Goal: Find specific page/section: Find specific page/section

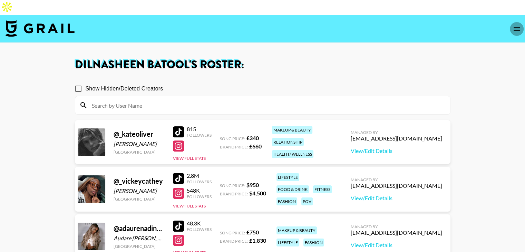
click at [522, 22] on button "open drawer" at bounding box center [517, 29] width 14 height 14
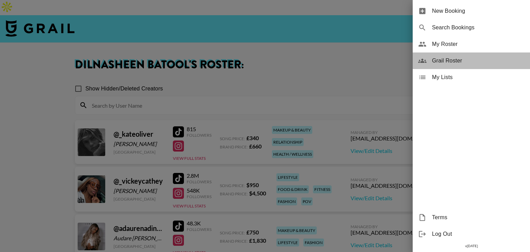
click at [457, 66] on div "Grail Roster" at bounding box center [471, 60] width 117 height 17
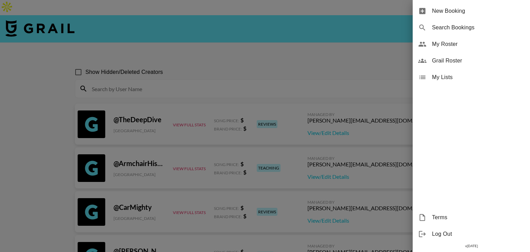
click at [318, 71] on div at bounding box center [265, 126] width 530 height 252
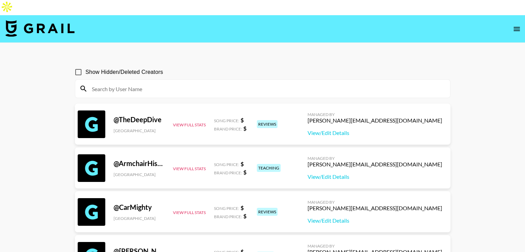
click at [246, 83] on input at bounding box center [267, 88] width 358 height 11
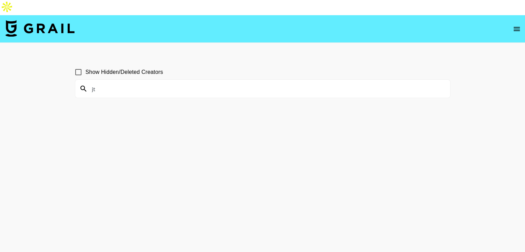
type input "j"
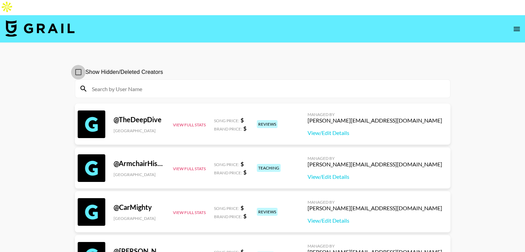
click at [77, 65] on input "Show Hidden/Deleted Creators" at bounding box center [78, 72] width 15 height 15
checkbox input "true"
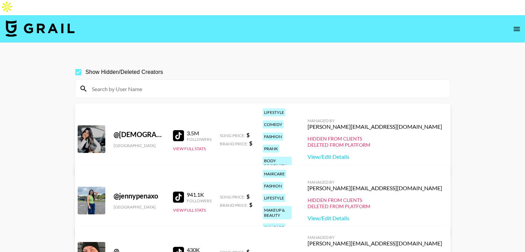
click at [109, 83] on input at bounding box center [267, 88] width 358 height 11
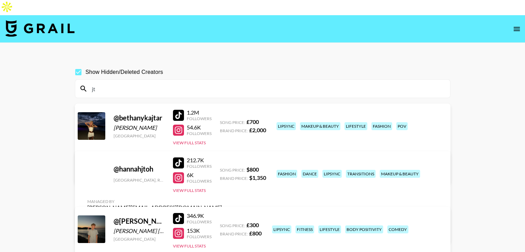
type input "j"
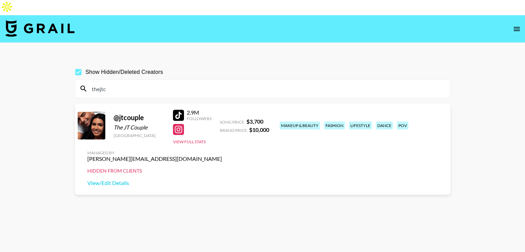
type input "thejtc"
click at [176, 124] on div at bounding box center [178, 129] width 11 height 11
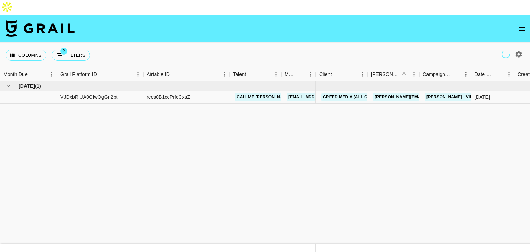
click at [516, 50] on icon "button" at bounding box center [519, 54] width 8 height 8
select select "[DATE]"
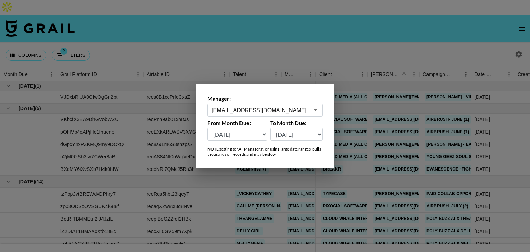
click at [252, 105] on div "[EMAIL_ADDRESS][DOMAIN_NAME] ​" at bounding box center [264, 110] width 115 height 13
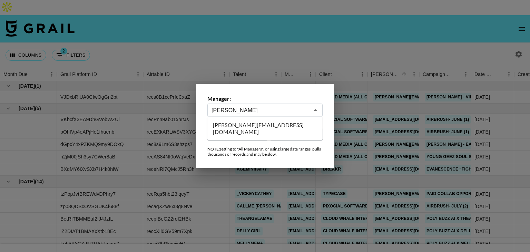
click at [248, 123] on li "[PERSON_NAME][EMAIL_ADDRESS][DOMAIN_NAME]" at bounding box center [264, 128] width 115 height 18
type input "[PERSON_NAME][EMAIL_ADDRESS][DOMAIN_NAME]"
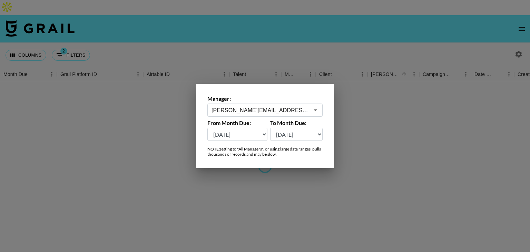
click at [266, 42] on div at bounding box center [265, 126] width 530 height 252
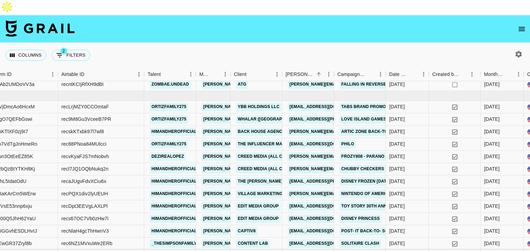
scroll to position [311, 86]
click at [212, 239] on link "[PERSON_NAME][EMAIL_ADDRESS][DOMAIN_NAME]" at bounding box center [257, 243] width 113 height 9
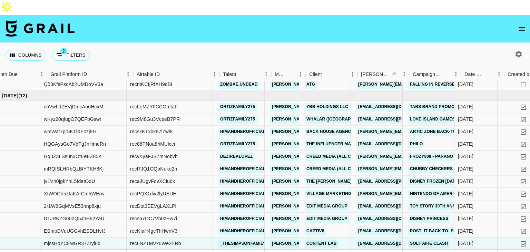
scroll to position [311, 10]
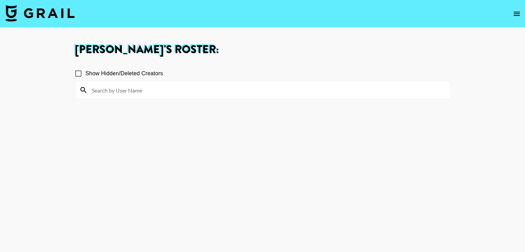
click at [151, 90] on input at bounding box center [267, 90] width 358 height 11
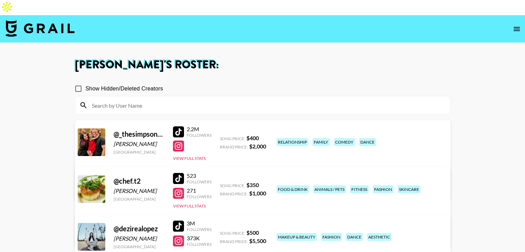
click at [219, 97] on div at bounding box center [262, 105] width 375 height 18
click at [180, 141] on div at bounding box center [178, 146] width 11 height 11
